Goal: Task Accomplishment & Management: Use online tool/utility

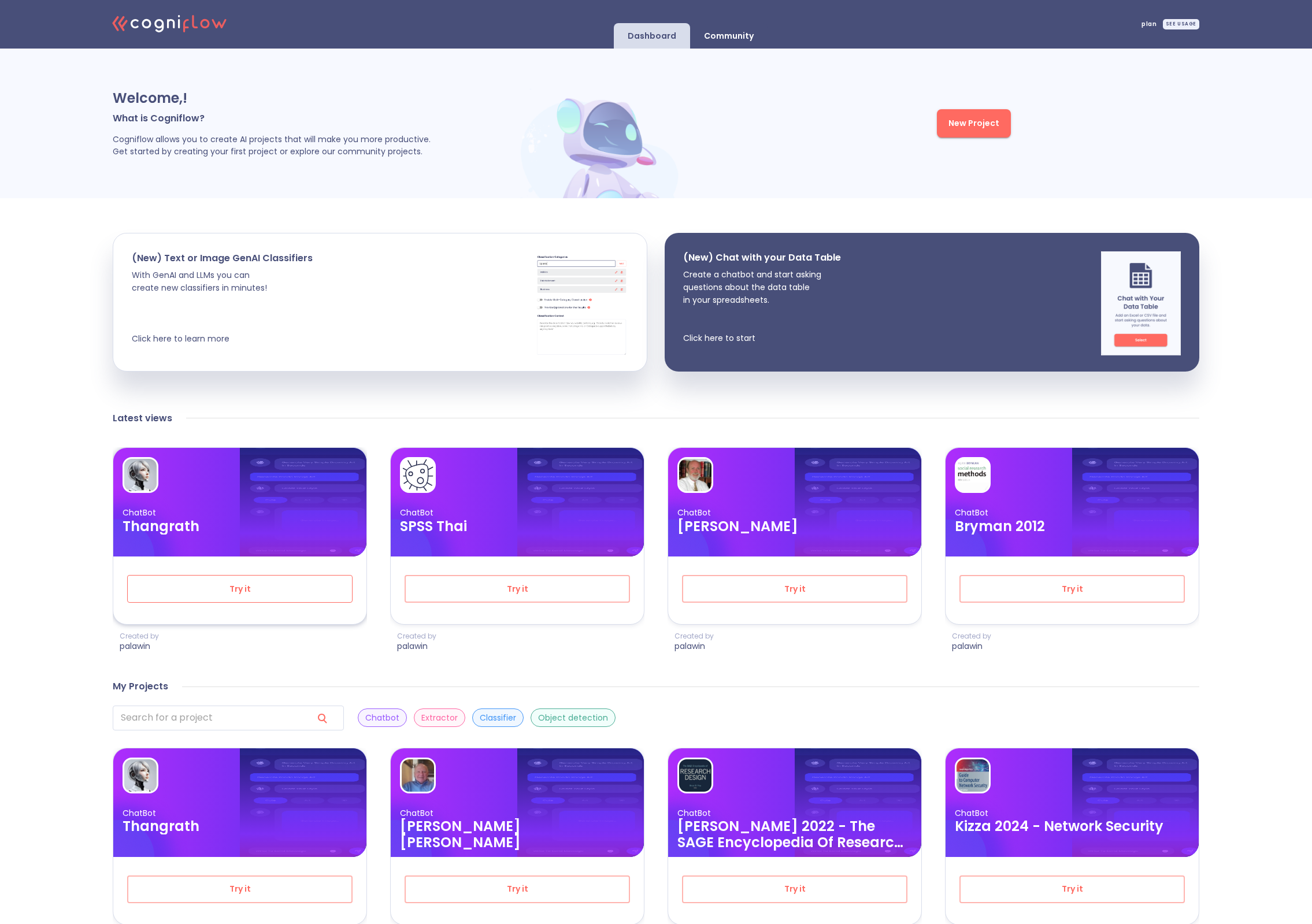
click at [250, 592] on span "Try it" at bounding box center [240, 589] width 188 height 14
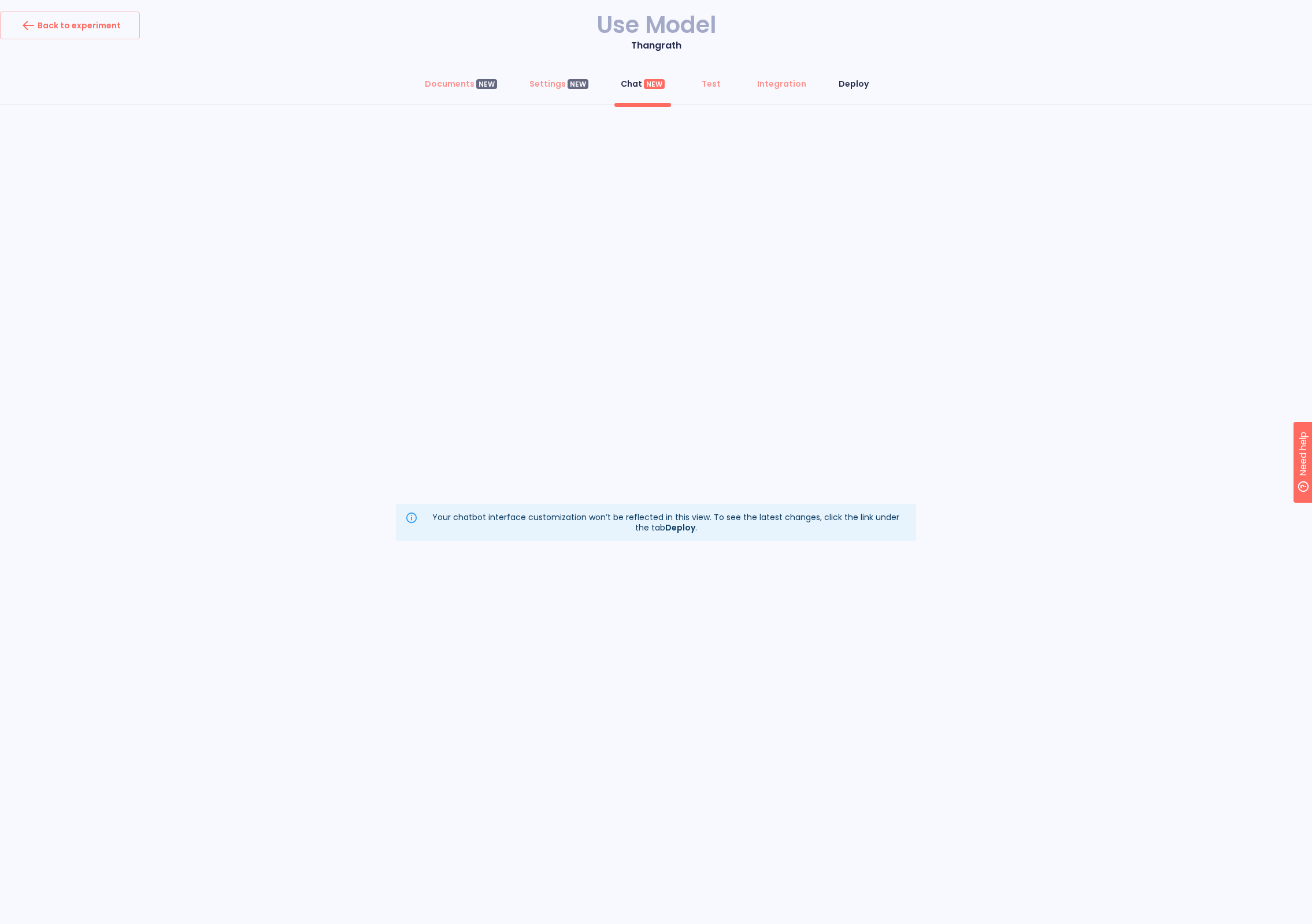
click at [843, 84] on div "Deploy" at bounding box center [854, 84] width 30 height 12
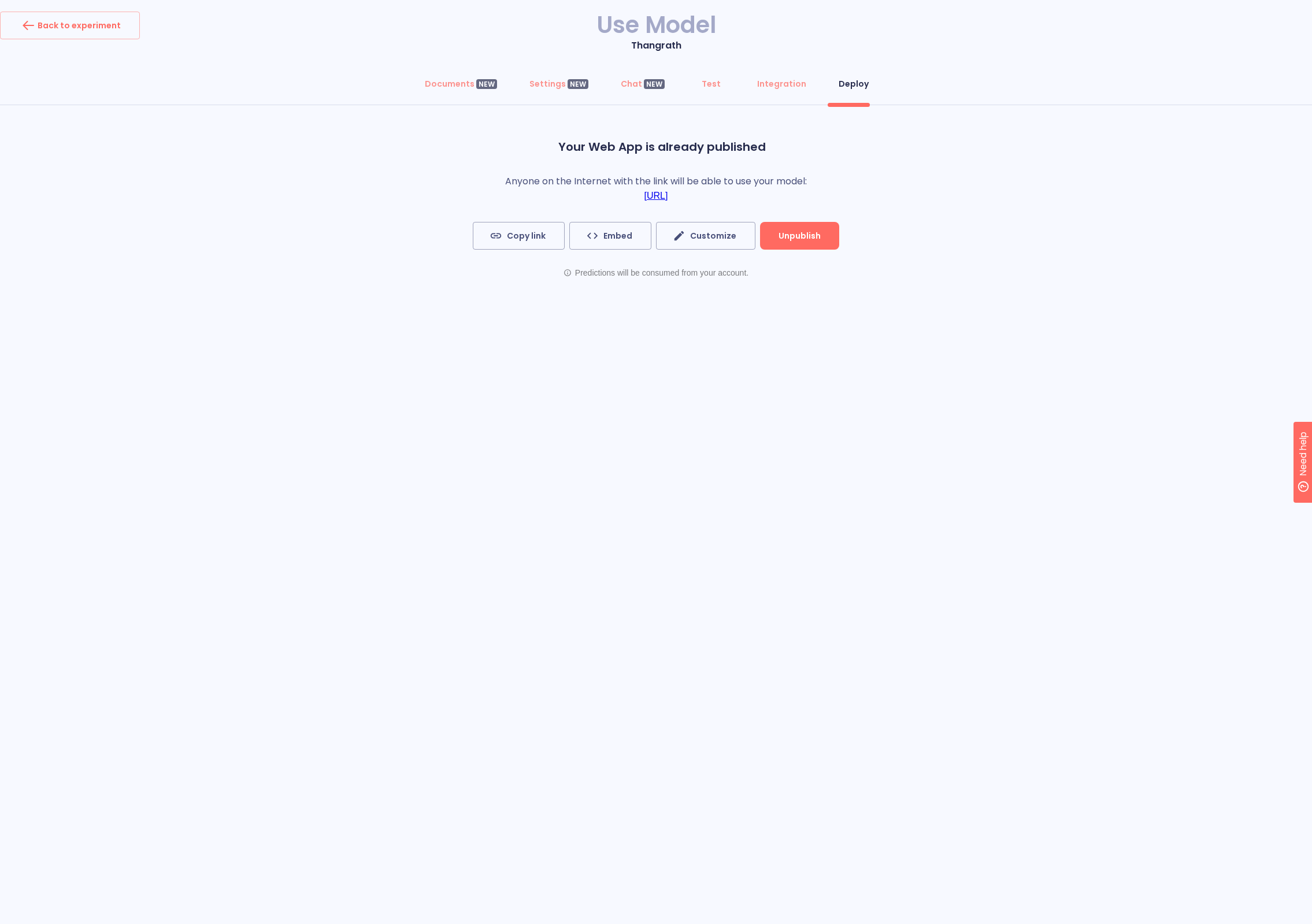
click at [668, 193] on link "[URL]" at bounding box center [656, 196] width 24 height 10
click at [275, 335] on div "Back to experiment Use Model Thangrath Documents NEW Settings NEW Chat NEW Test…" at bounding box center [656, 170] width 1312 height 341
click at [634, 241] on button "Embed" at bounding box center [610, 235] width 82 height 28
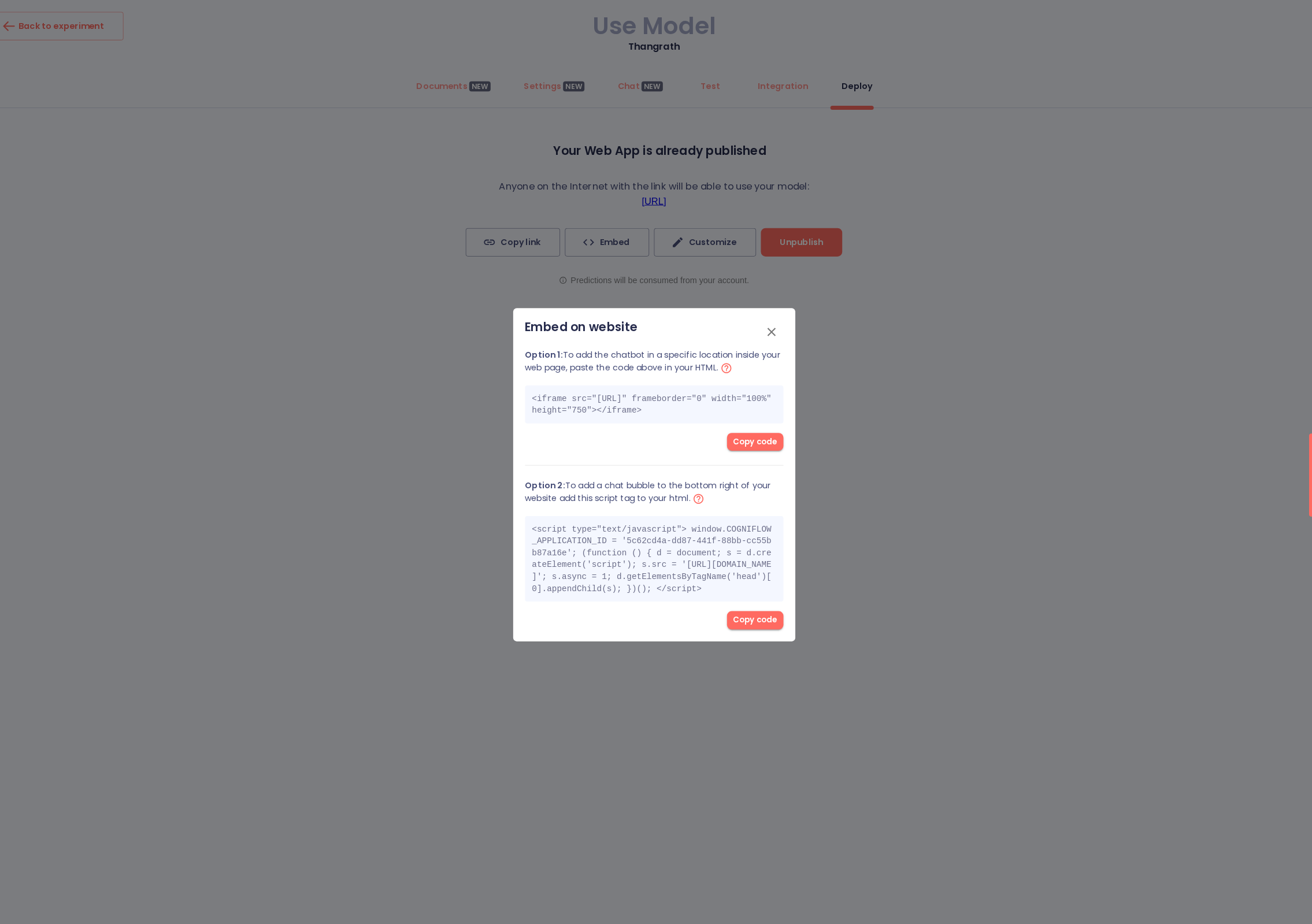
click at [764, 316] on icon "button" at bounding box center [770, 323] width 14 height 14
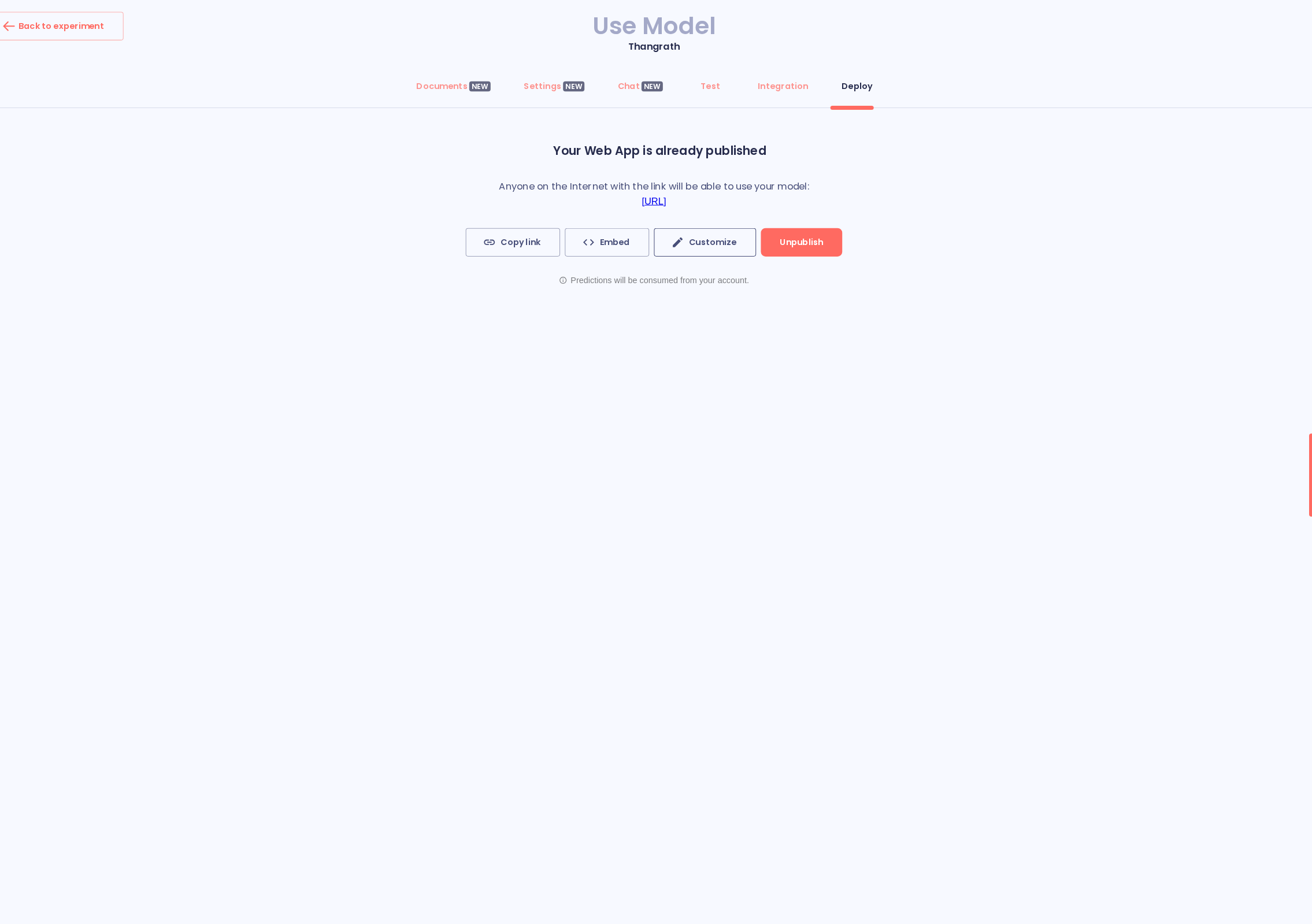
click at [700, 248] on button "Customize" at bounding box center [706, 235] width 100 height 28
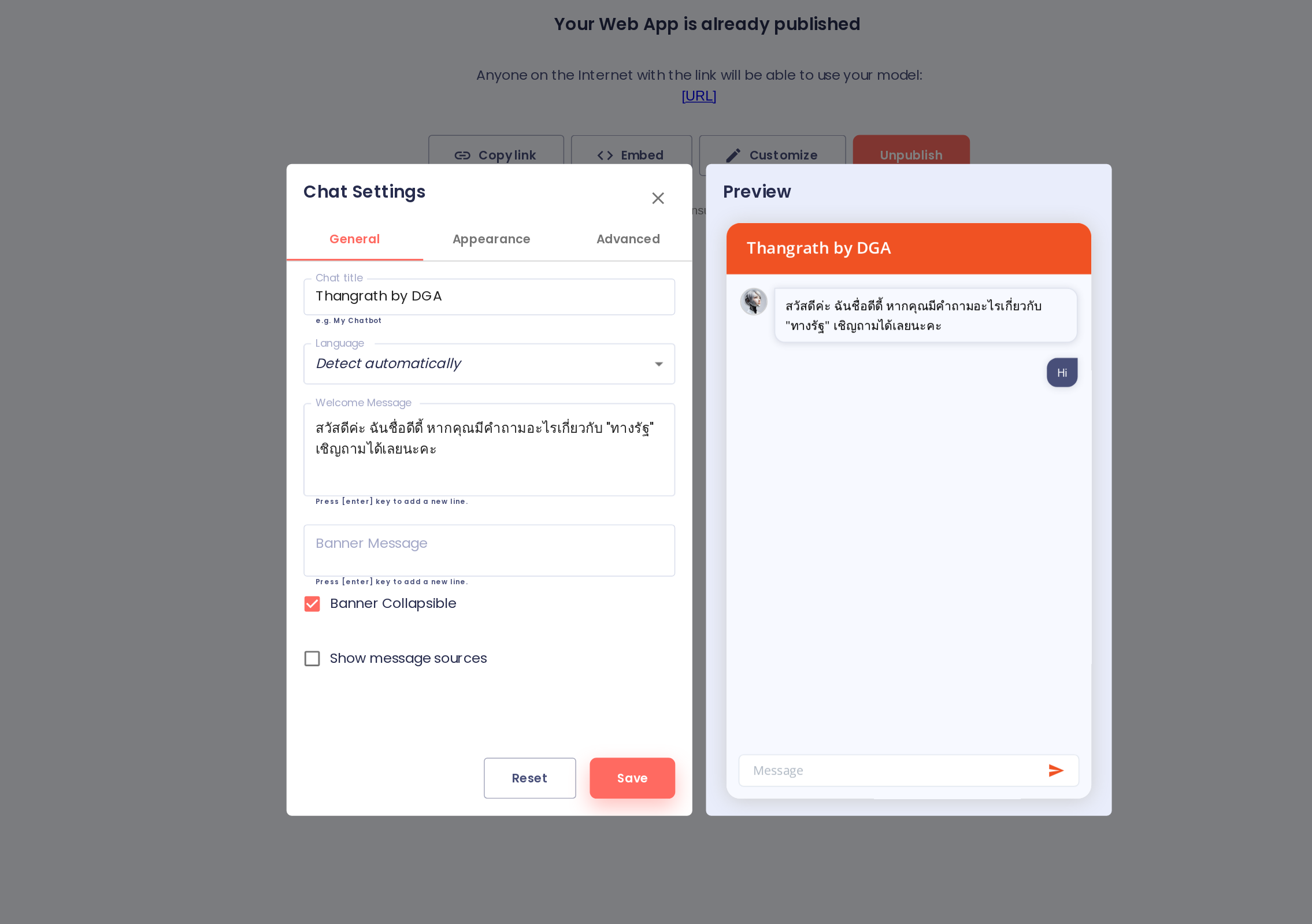
click at [477, 286] on span "Appearance" at bounding box center [516, 293] width 79 height 14
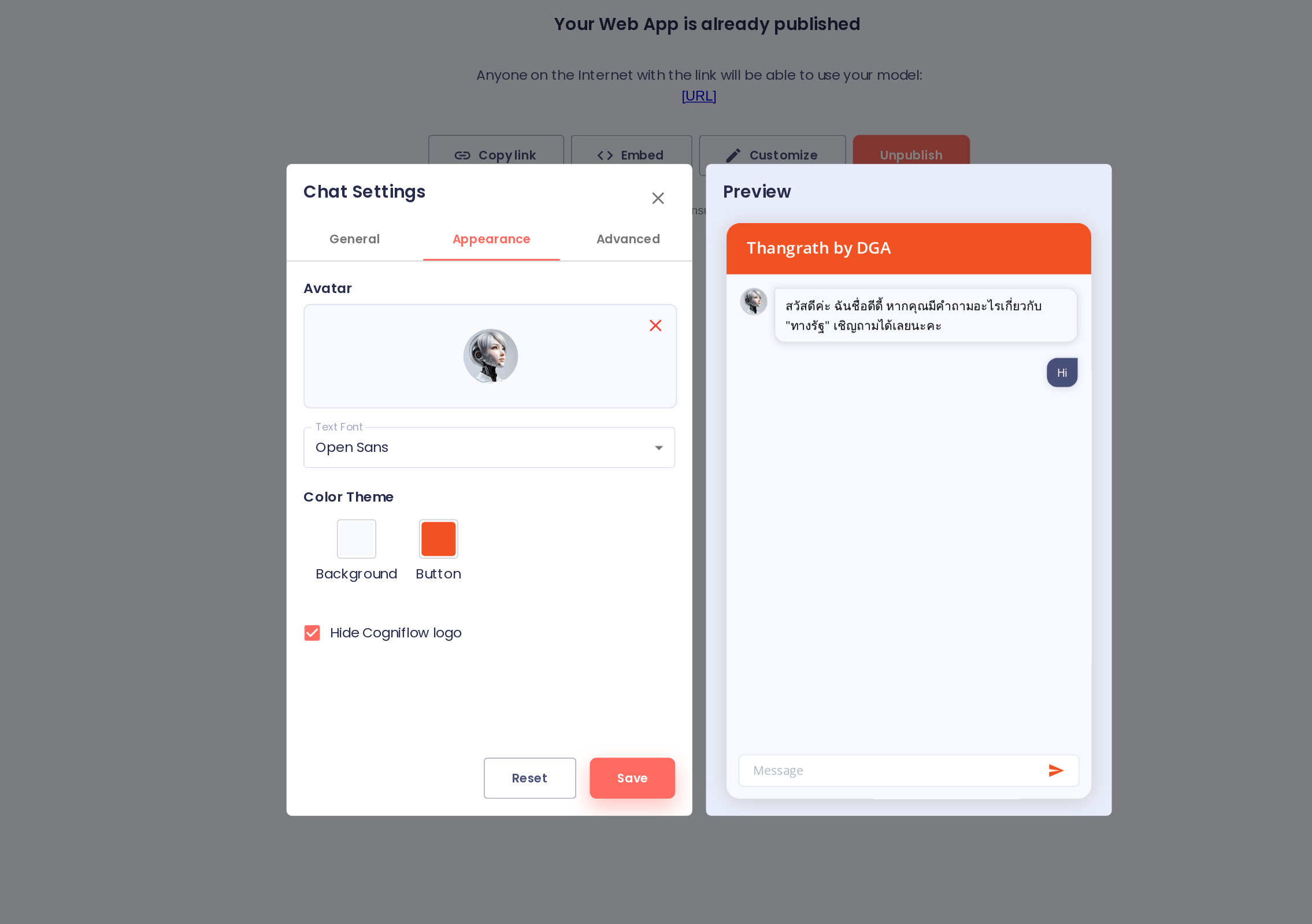
click at [569, 286] on span "Advanced" at bounding box center [608, 293] width 79 height 14
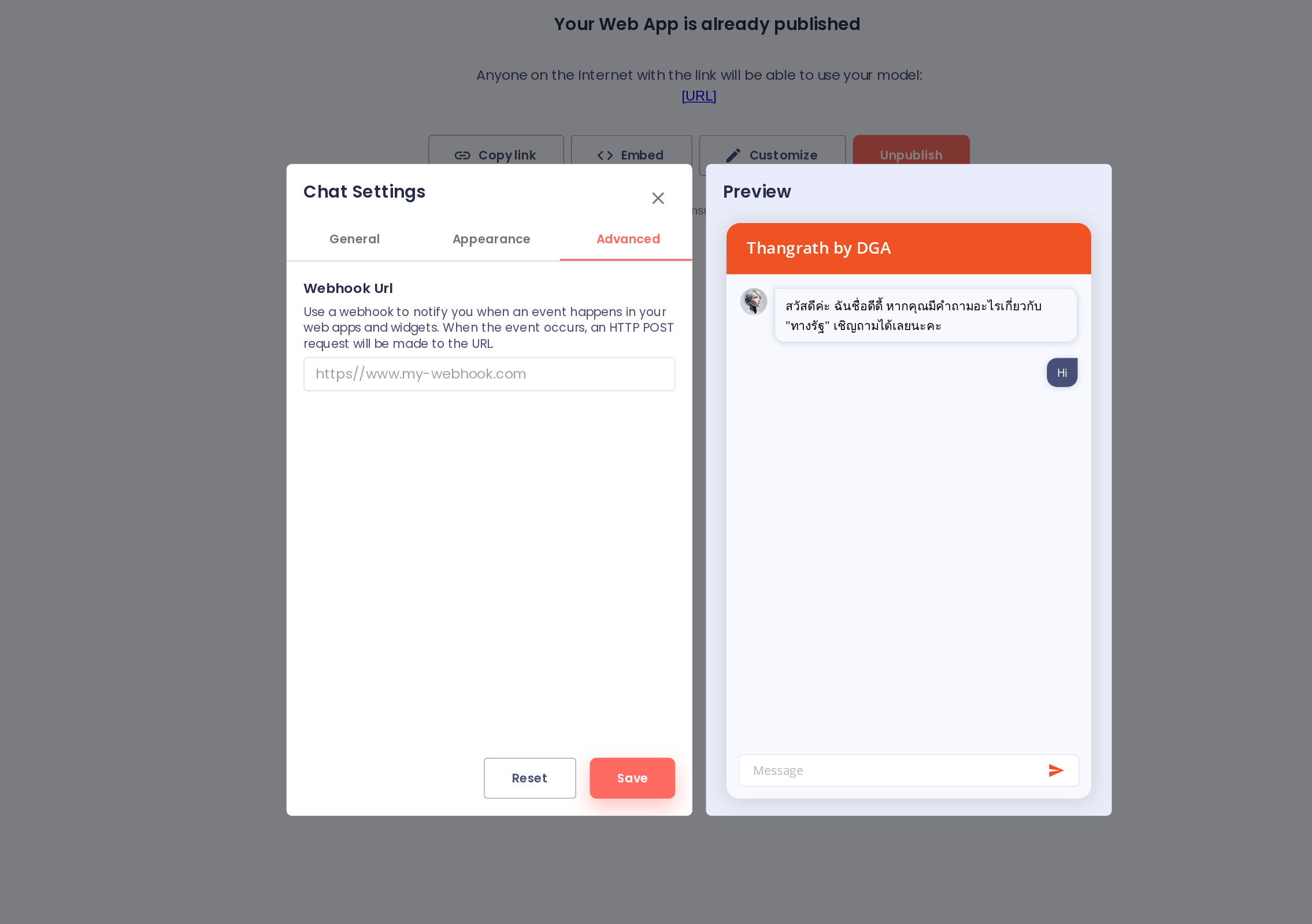
scroll to position [0, 3]
click at [473, 286] on span "Appearance" at bounding box center [513, 293] width 79 height 14
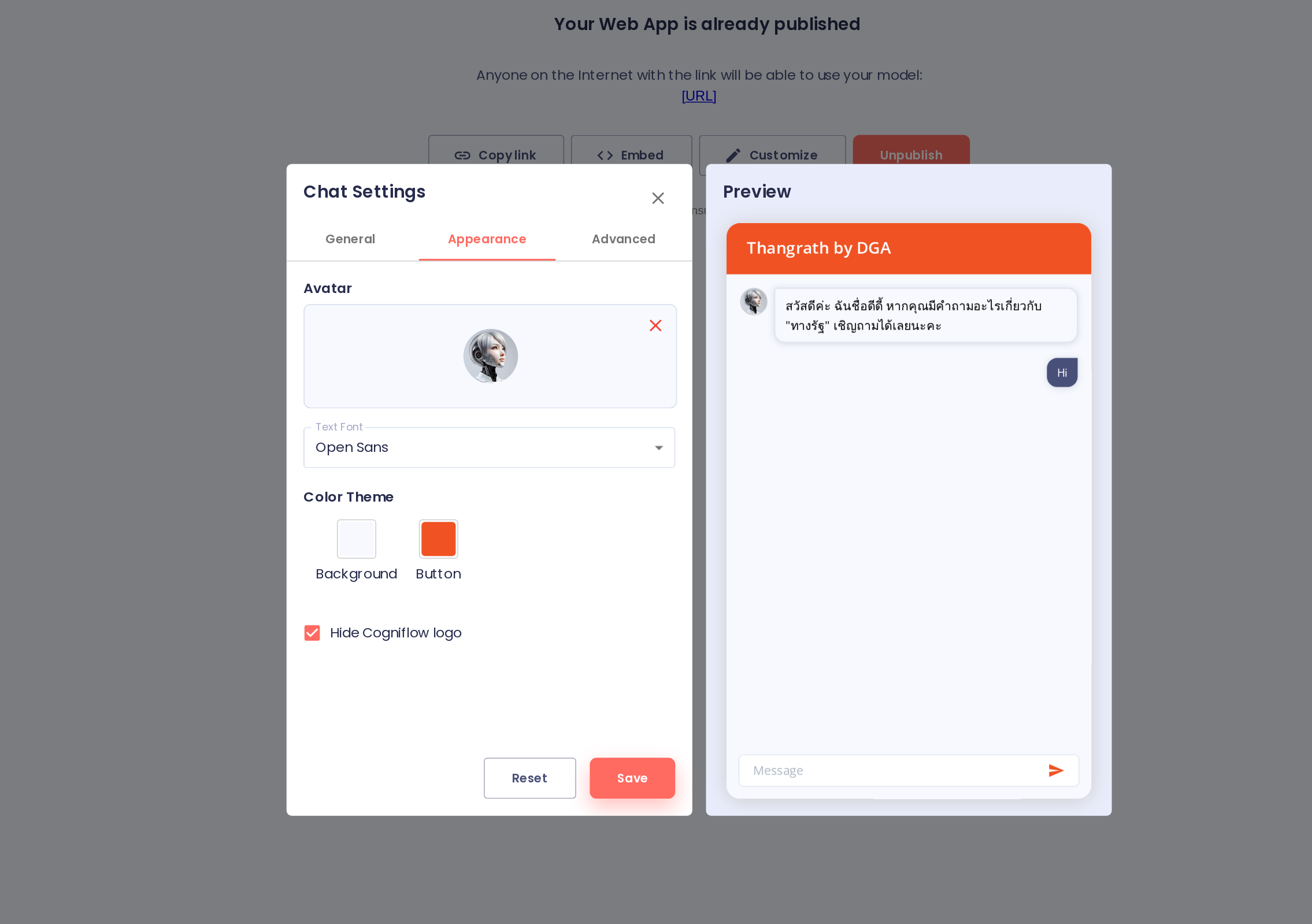
click at [566, 286] on span "Advanced" at bounding box center [605, 293] width 79 height 14
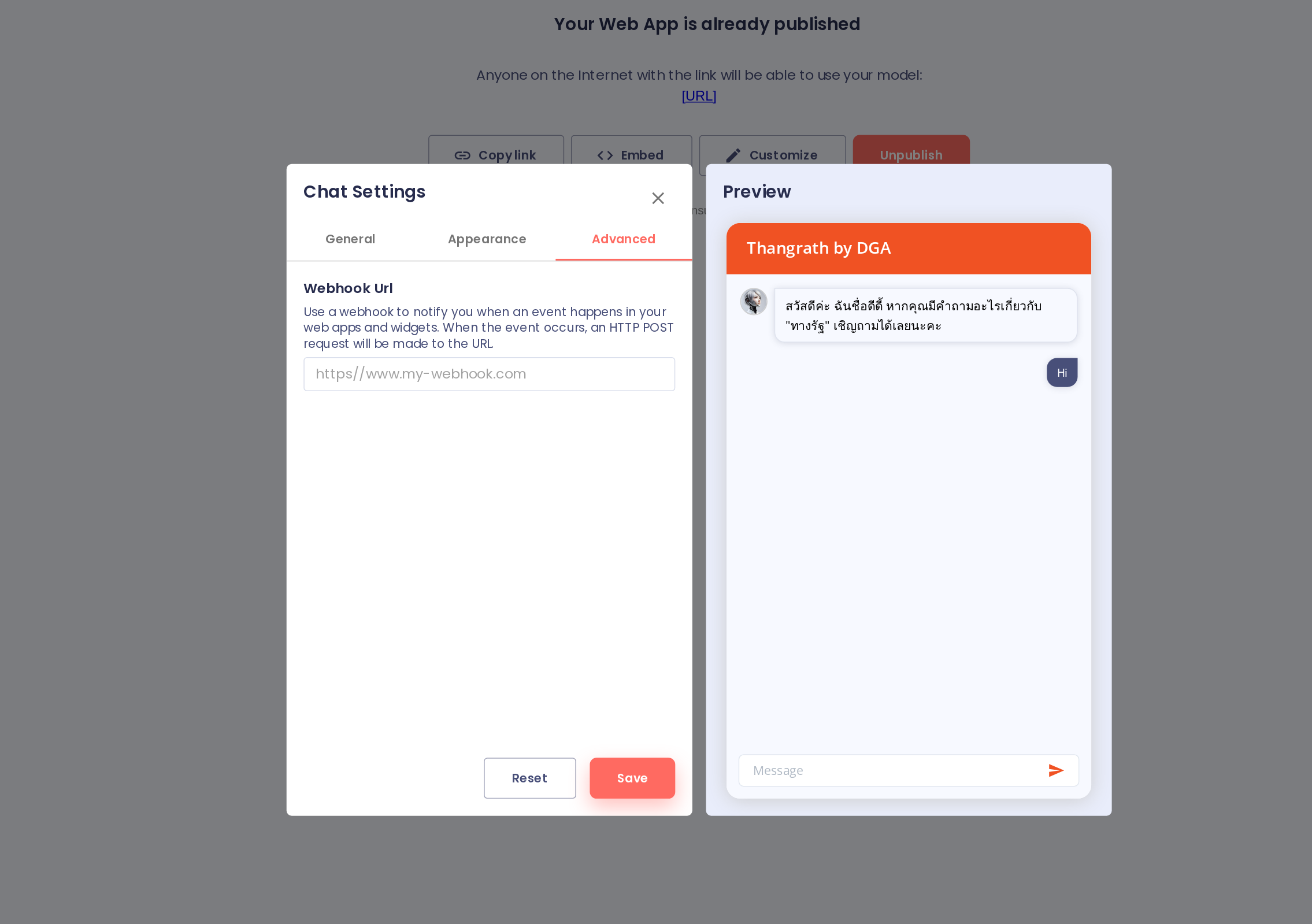
click at [473, 286] on span "Appearance" at bounding box center [513, 293] width 79 height 14
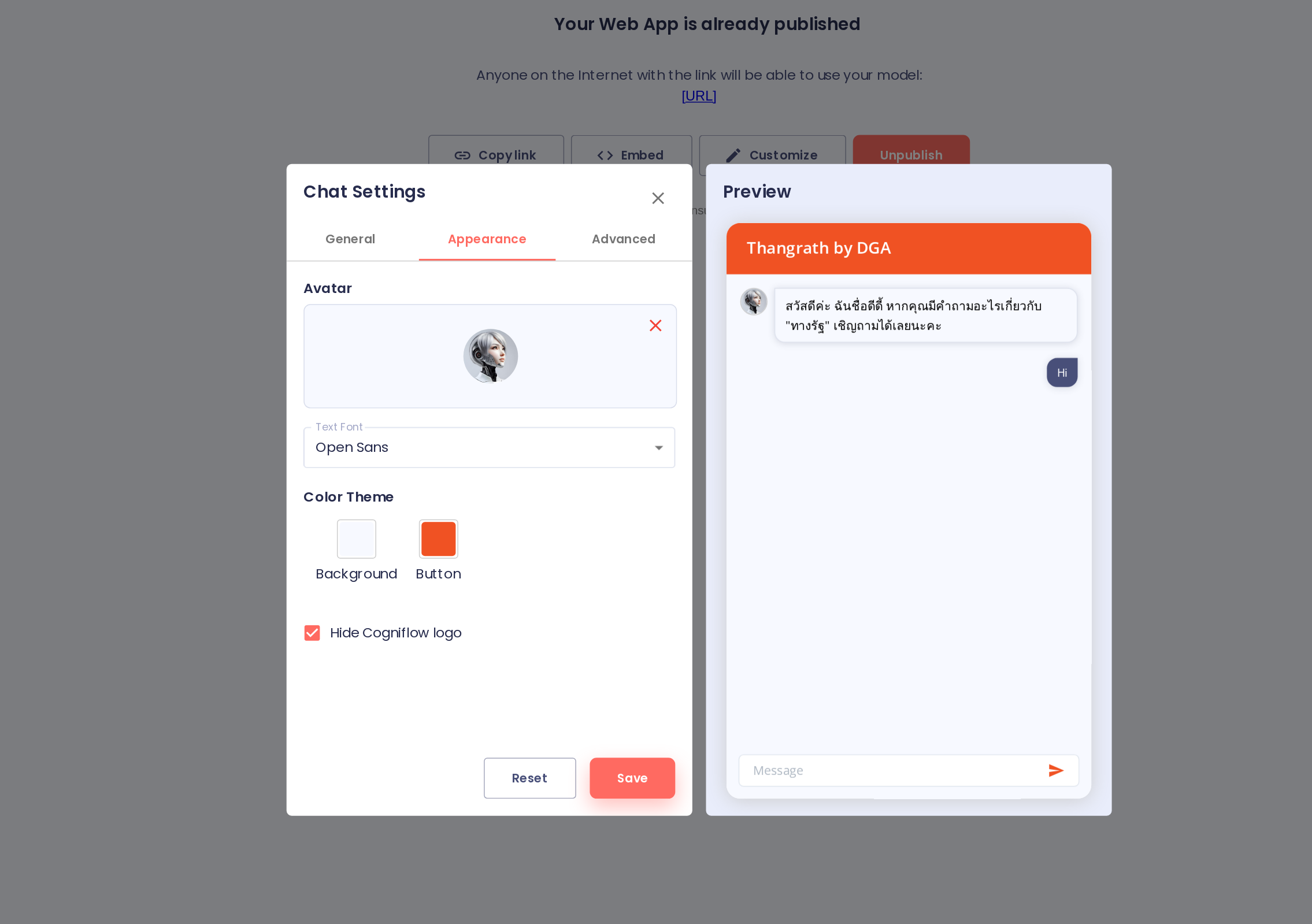
click at [381, 286] on span "General" at bounding box center [420, 293] width 79 height 14
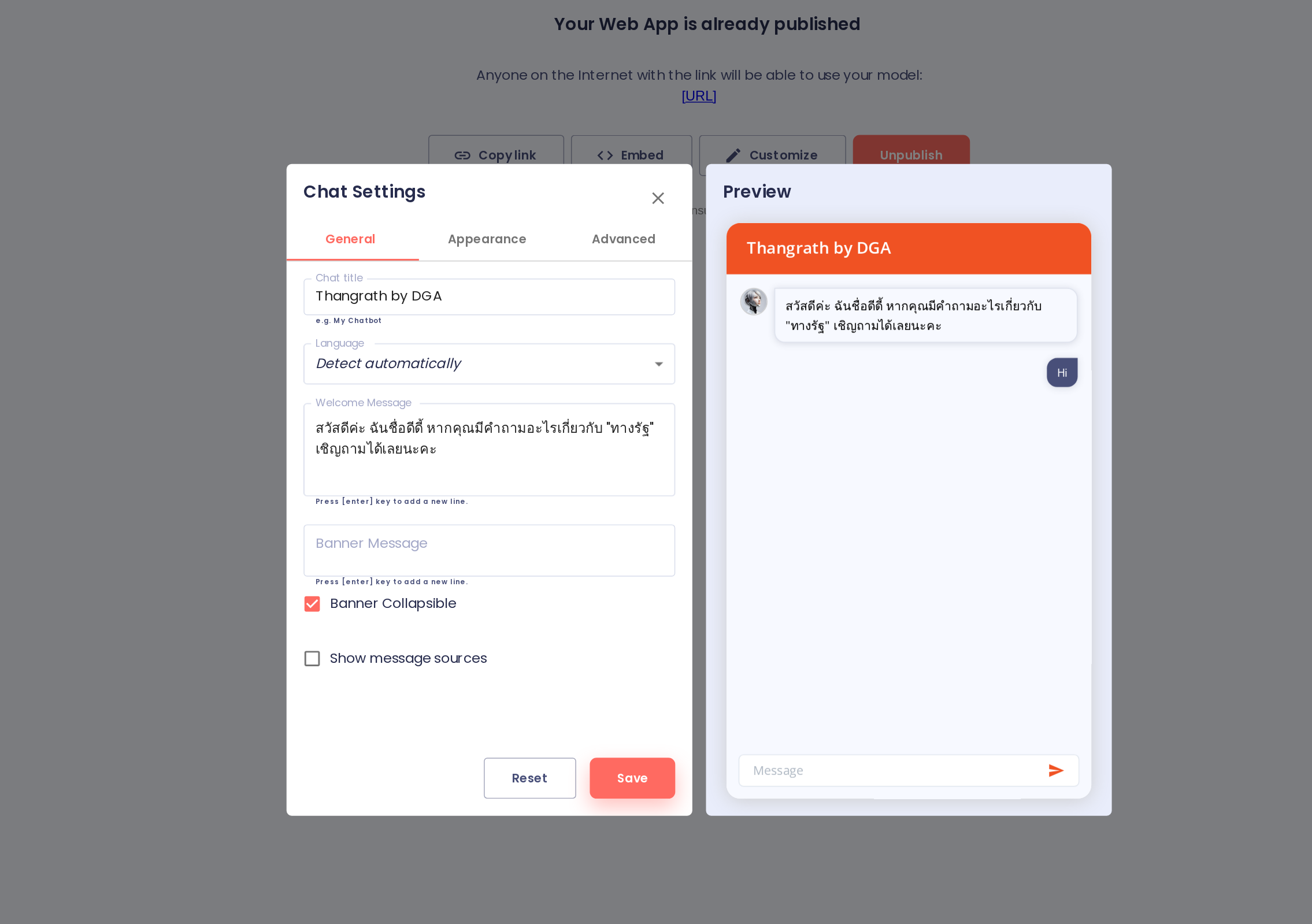
scroll to position [0, 0]
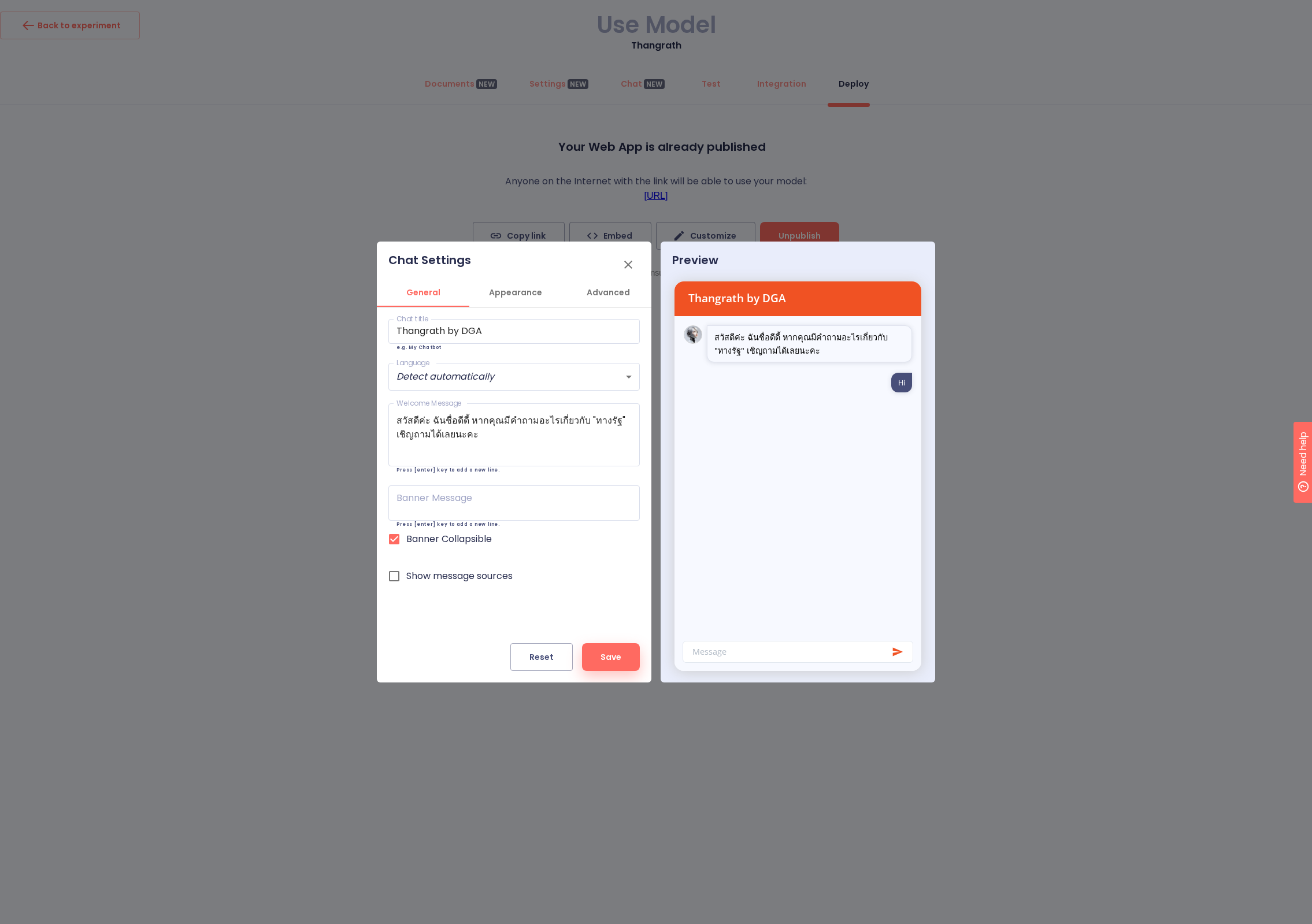
click at [632, 265] on icon "button" at bounding box center [628, 264] width 14 height 14
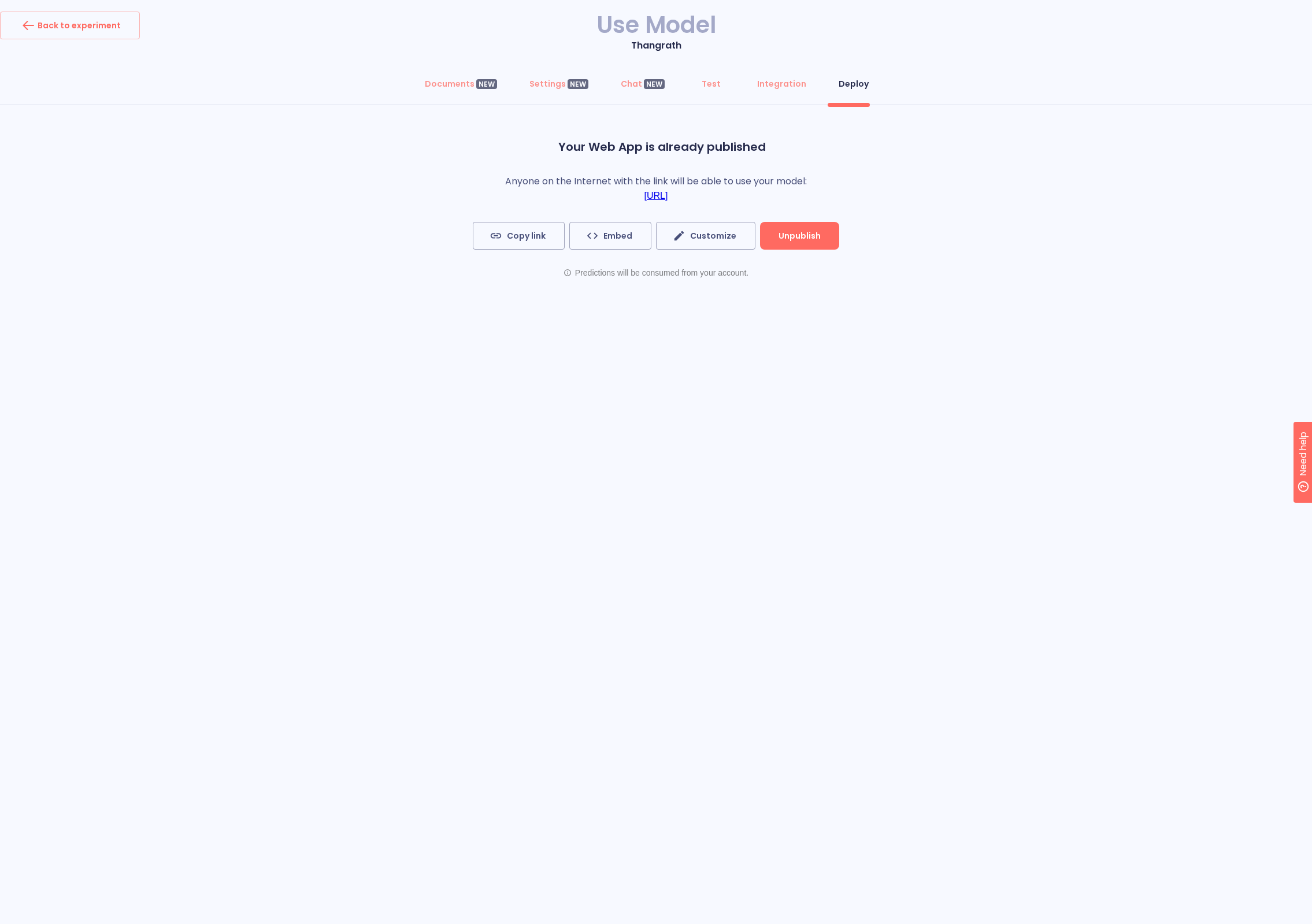
click at [520, 391] on div "Back to experiment Use Model Thangrath Documents NEW Settings NEW Chat NEW Test…" at bounding box center [656, 462] width 1312 height 924
click at [630, 202] on div "Your Web App is already published Anyone on the Internet with the link will be …" at bounding box center [656, 208] width 393 height 160
click at [421, 304] on div "Documents NEW Settings NEW Chat NEW Test Integration Deploy Your Web App is alr…" at bounding box center [656, 191] width 1312 height 242
click at [46, 31] on div "Back to experiment" at bounding box center [69, 25] width 102 height 19
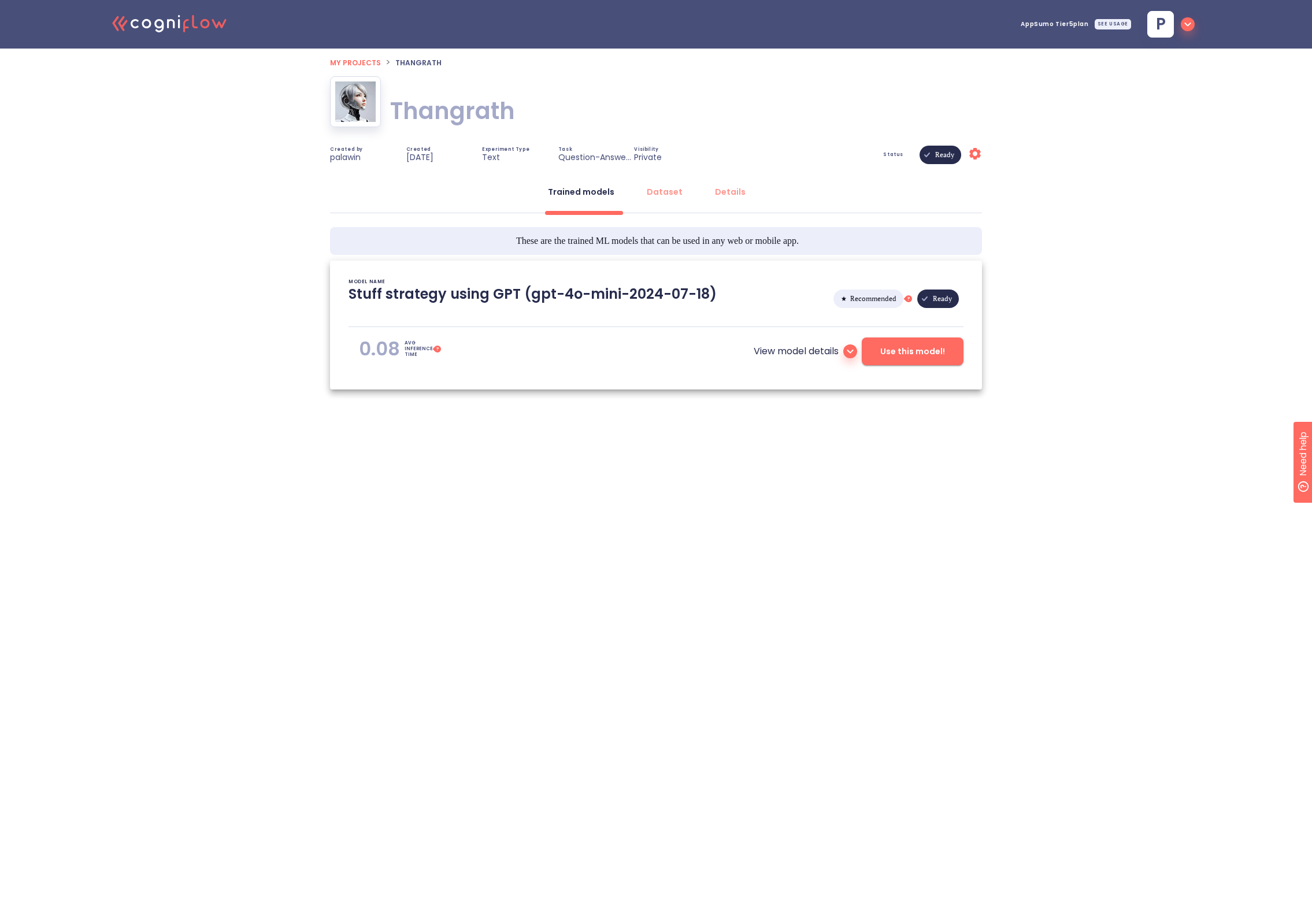
click at [152, 21] on icon ".cls-1{fill:#141624;}.cls-2{fill:#eb5e60;}.cls-3{fill:none;stroke:#eb5e60;strok…" at bounding box center [169, 23] width 127 height 36
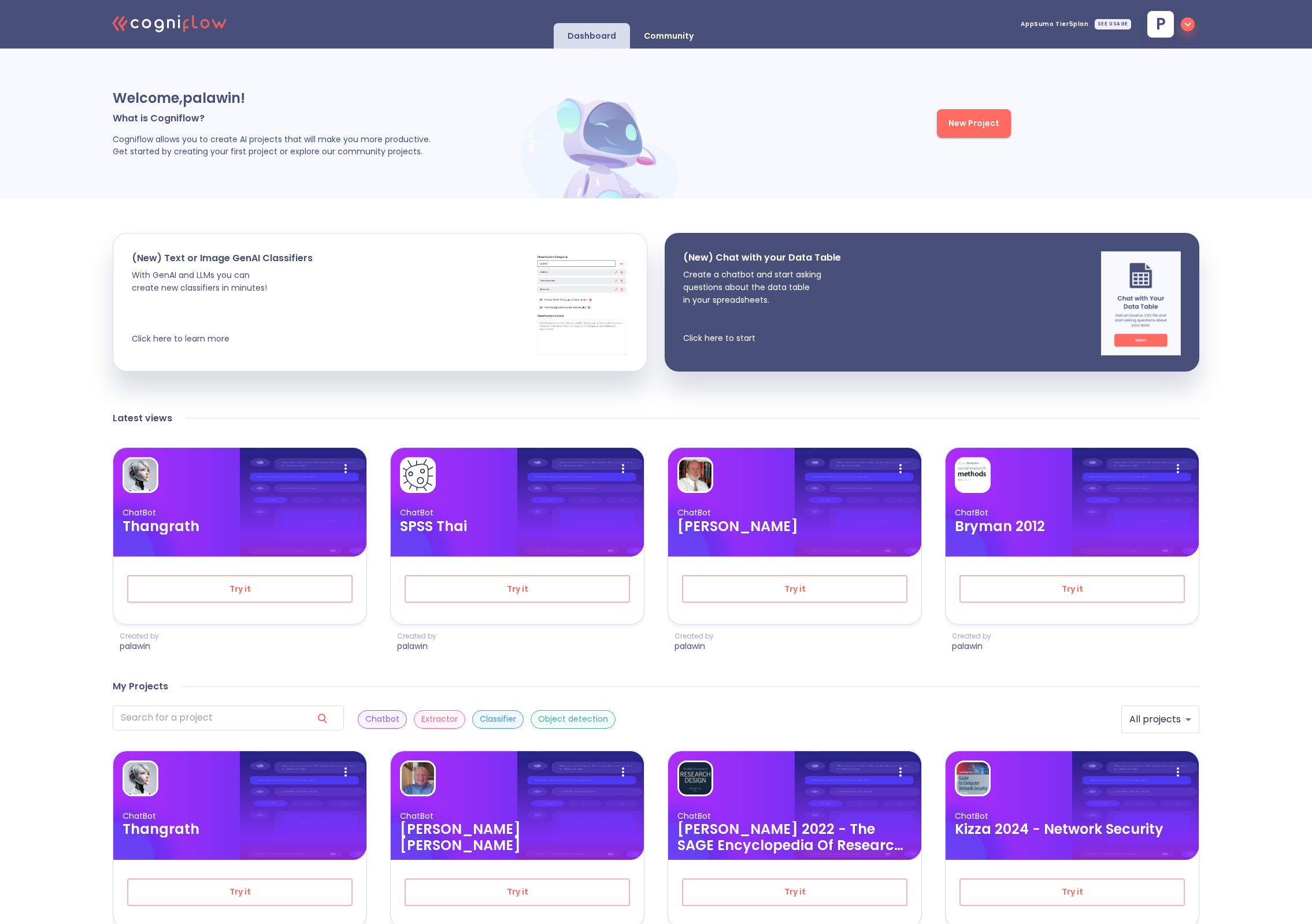
click at [984, 116] on span "New Project" at bounding box center [974, 124] width 51 height 14
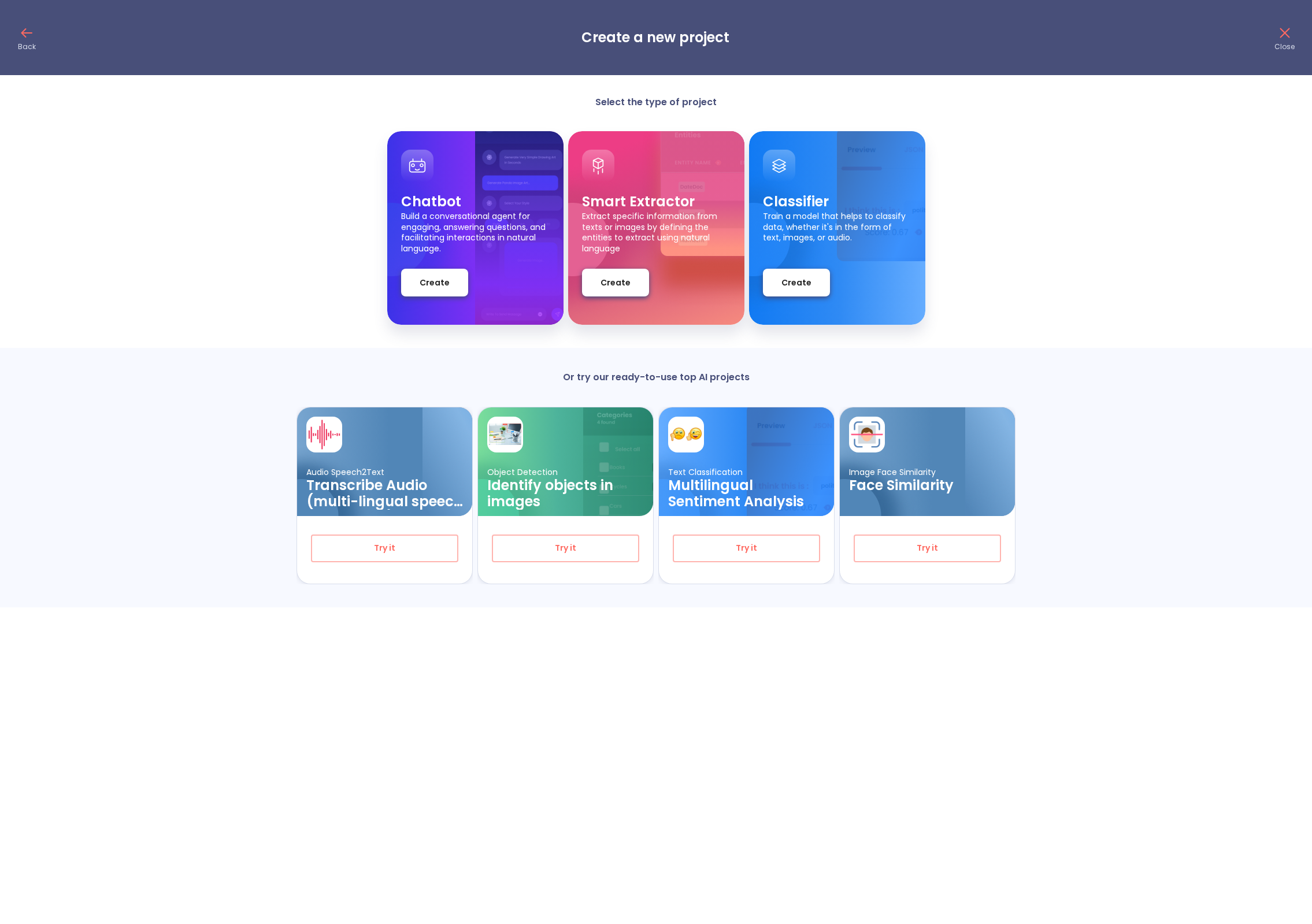
click at [1282, 32] on icon at bounding box center [1285, 33] width 19 height 19
